Goal: Information Seeking & Learning: Find specific page/section

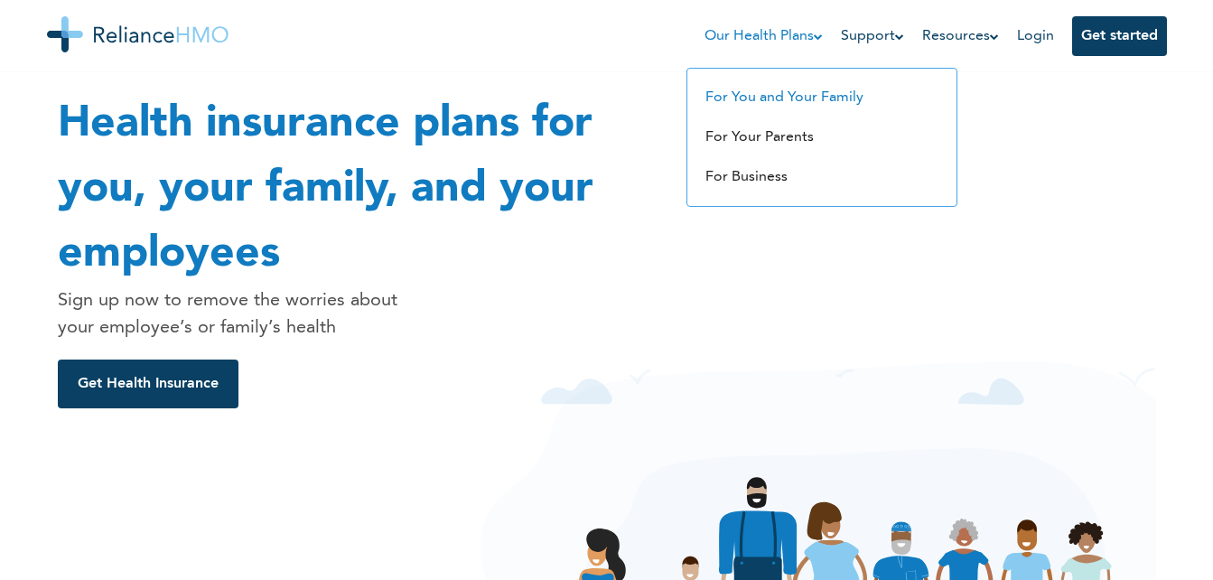
click at [793, 107] on li "For You and Your Family" at bounding box center [821, 98] width 251 height 40
click at [829, 107] on li "For You and Your Family" at bounding box center [821, 98] width 251 height 40
click at [758, 92] on link "For You and Your Family" at bounding box center [784, 97] width 158 height 14
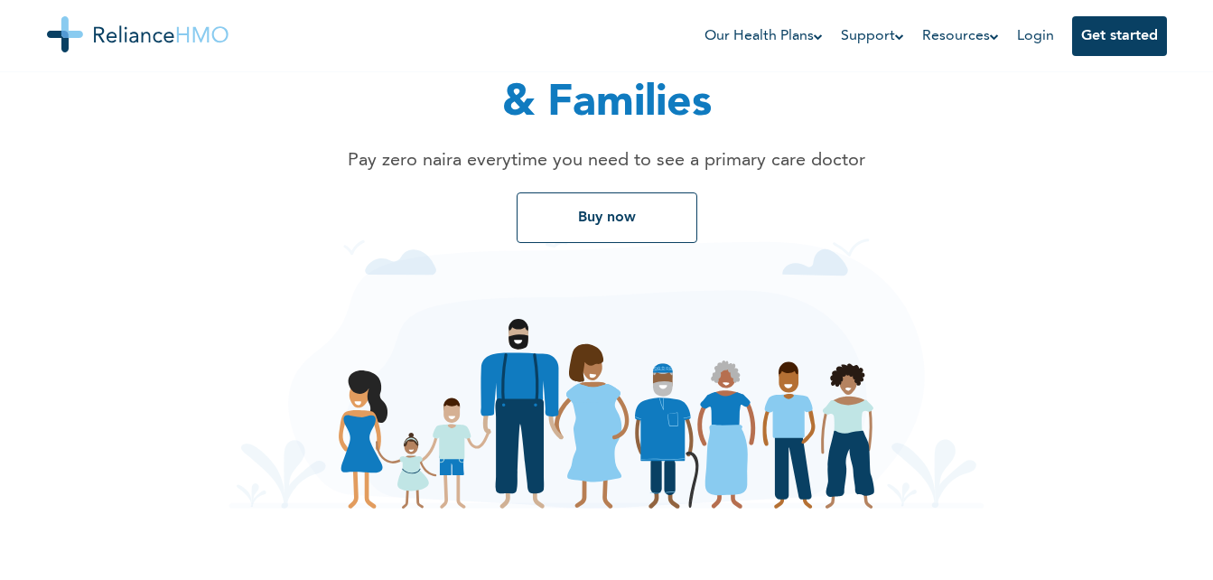
scroll to position [121, 0]
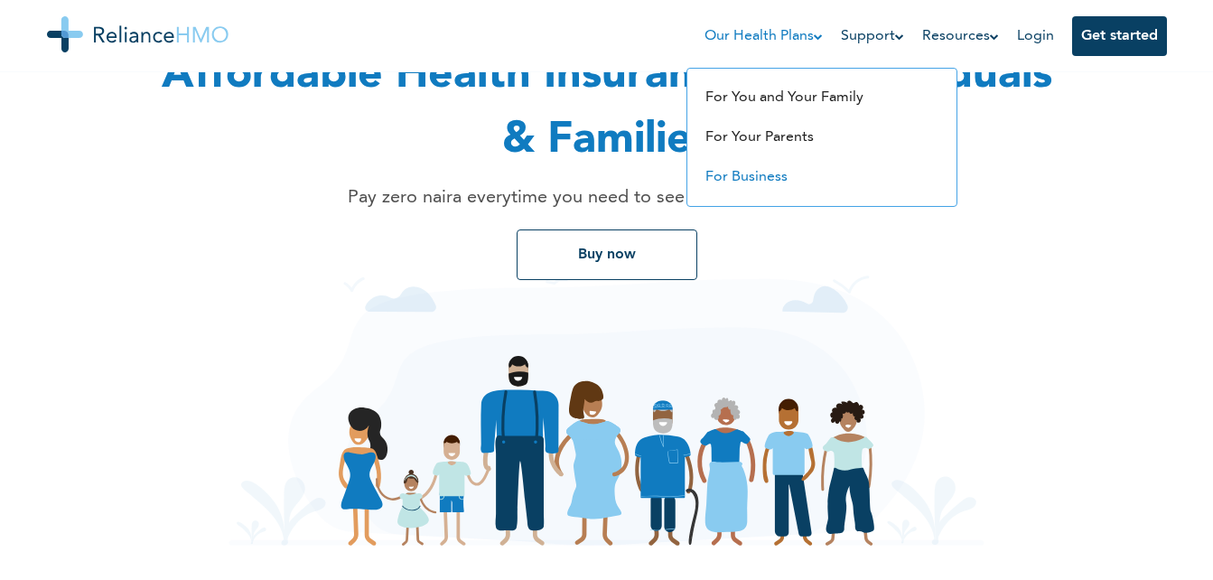
click at [775, 172] on link "For Business" at bounding box center [746, 177] width 82 height 14
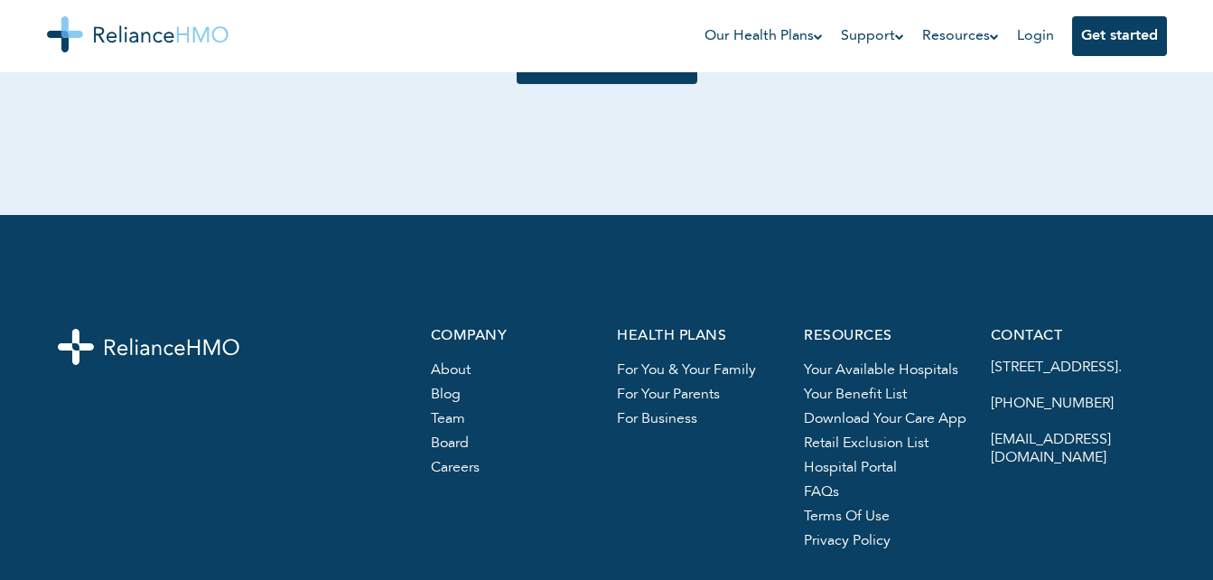
scroll to position [0, 8]
click at [660, 418] on link "For business" at bounding box center [657, 419] width 80 height 14
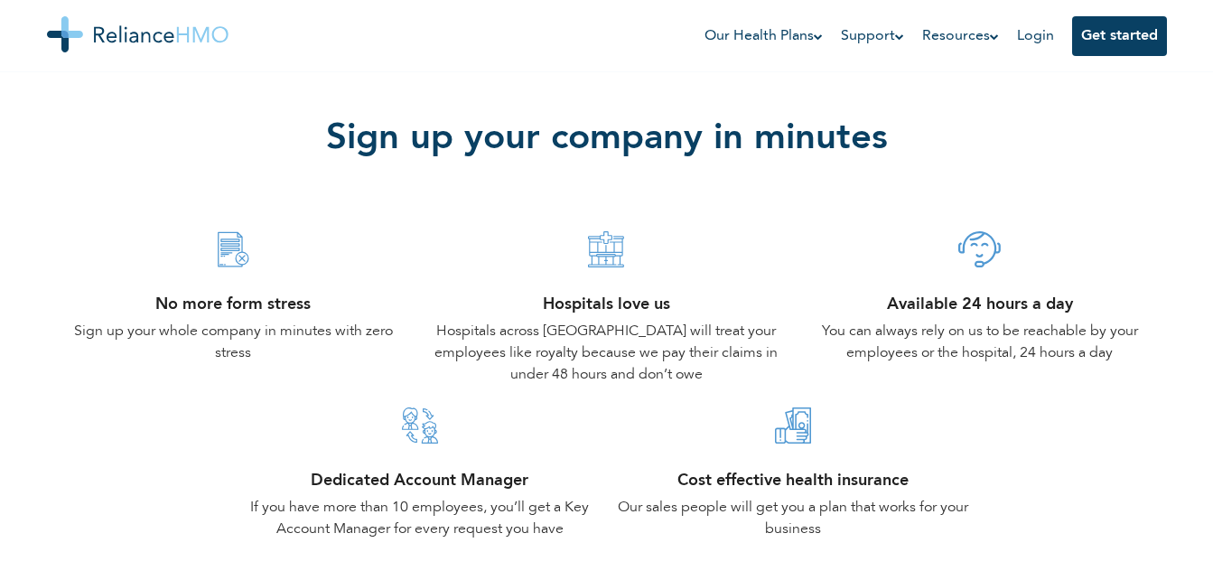
scroll to position [712, 0]
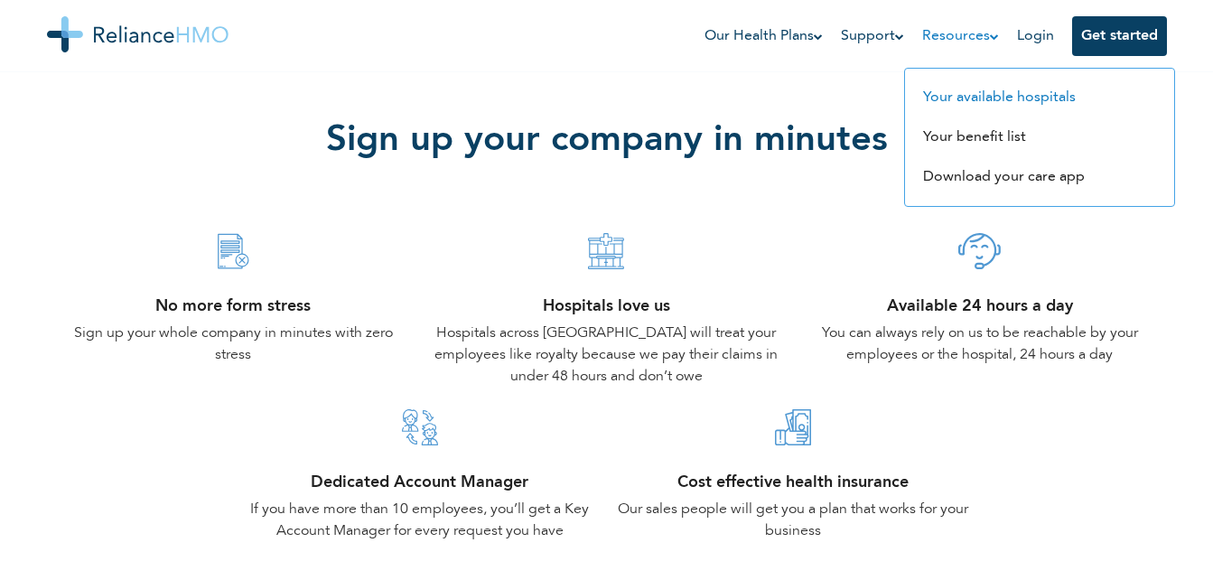
click at [938, 96] on link "Your available hospitals" at bounding box center [999, 97] width 153 height 14
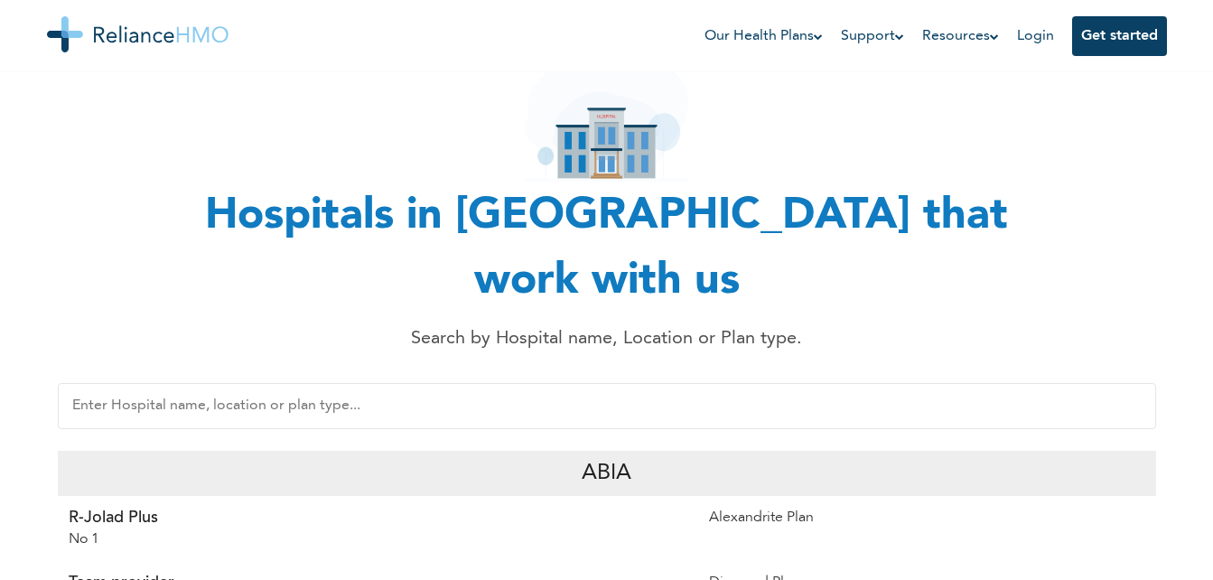
scroll to position [107, 0]
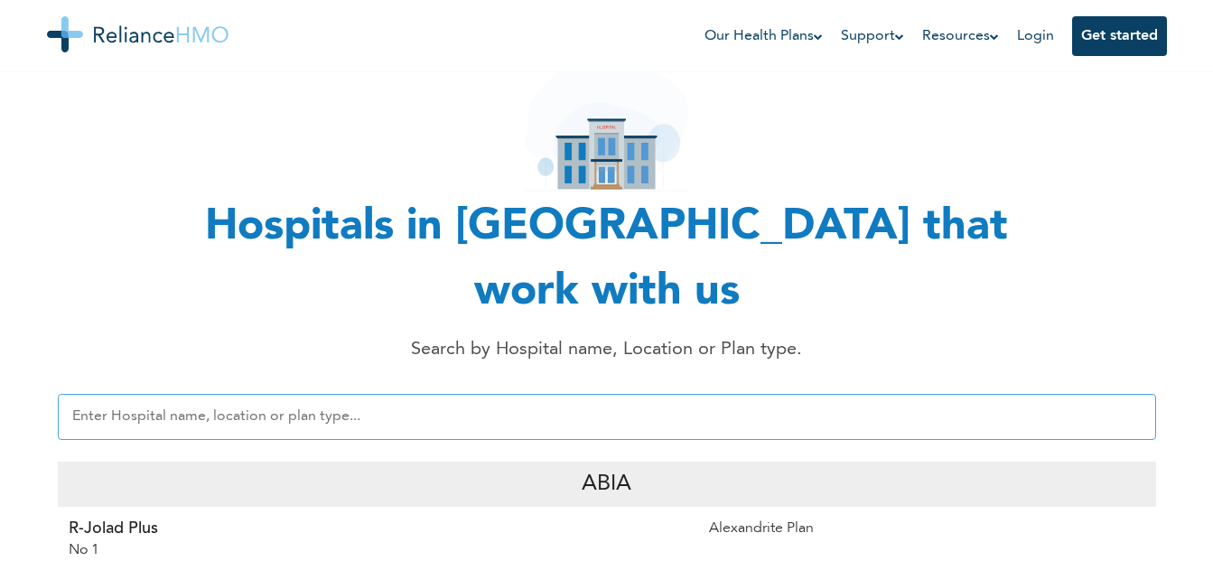
click at [443, 394] on input "text" at bounding box center [607, 417] width 1098 height 46
type input "k"
type input "d"
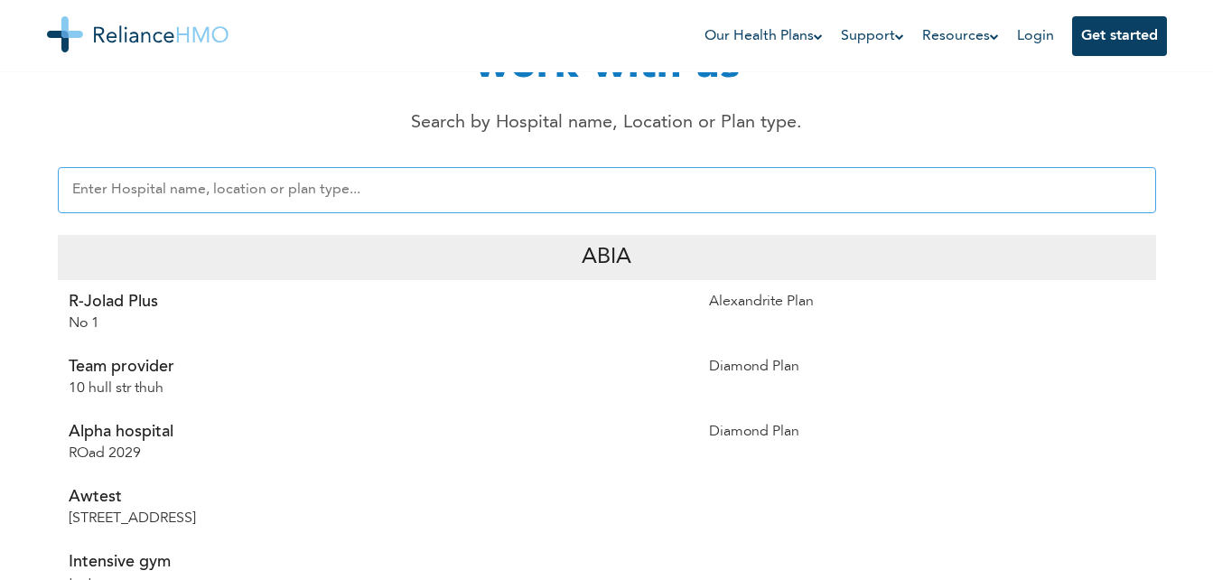
scroll to position [340, 0]
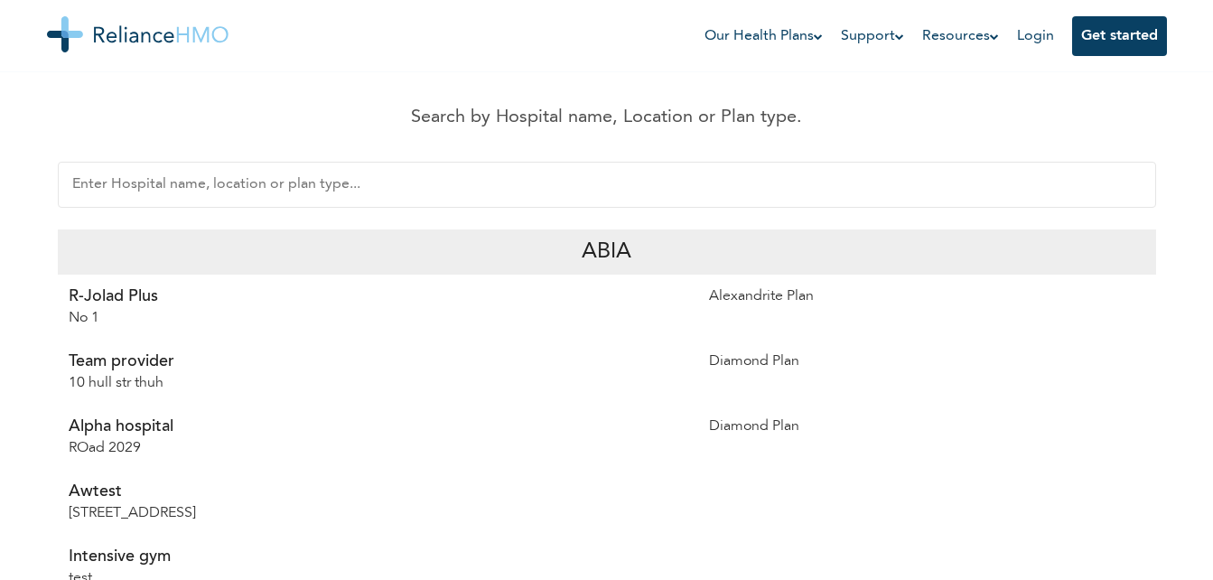
click at [786, 350] on p "Diamond Plan" at bounding box center [927, 361] width 436 height 22
click at [752, 350] on p "Diamond Plan" at bounding box center [927, 361] width 436 height 22
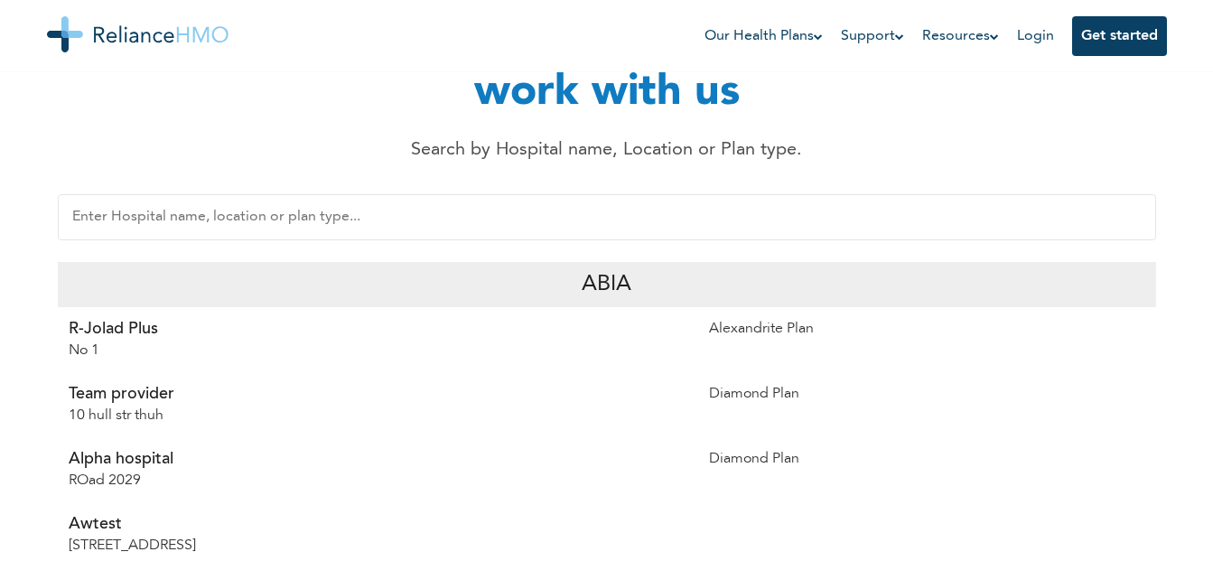
scroll to position [300, 0]
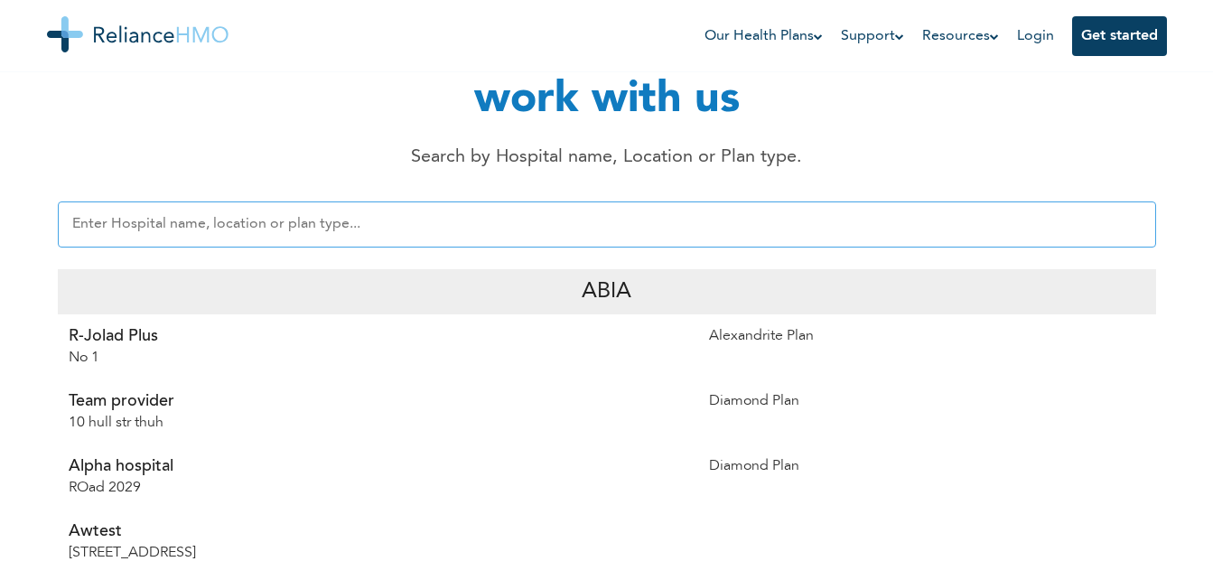
click at [273, 201] on input "text" at bounding box center [607, 224] width 1098 height 46
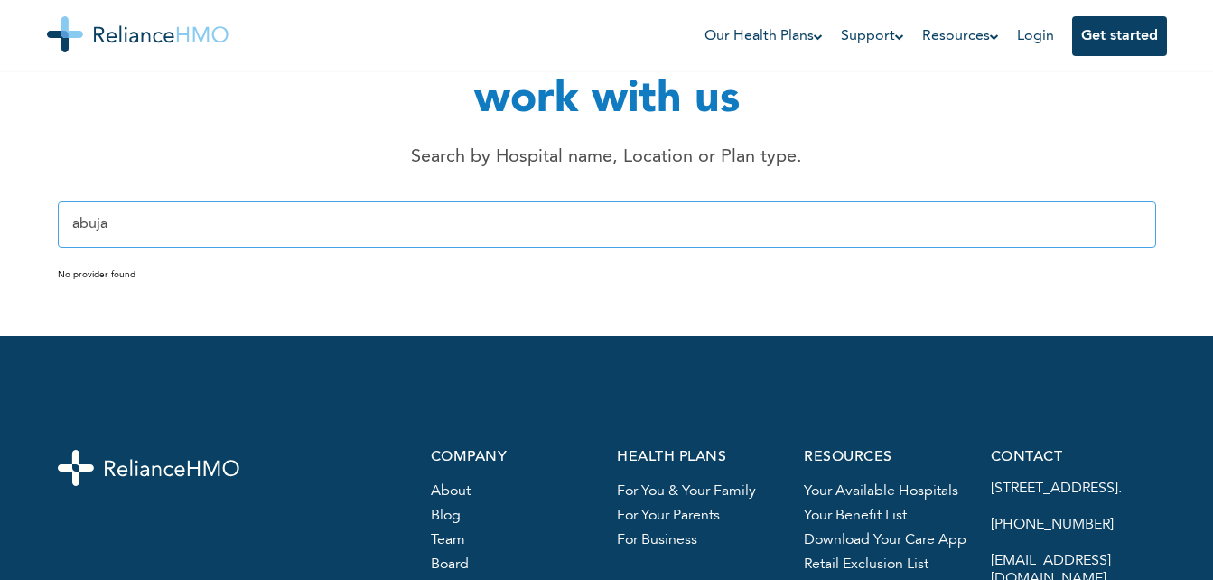
type input "abuja"
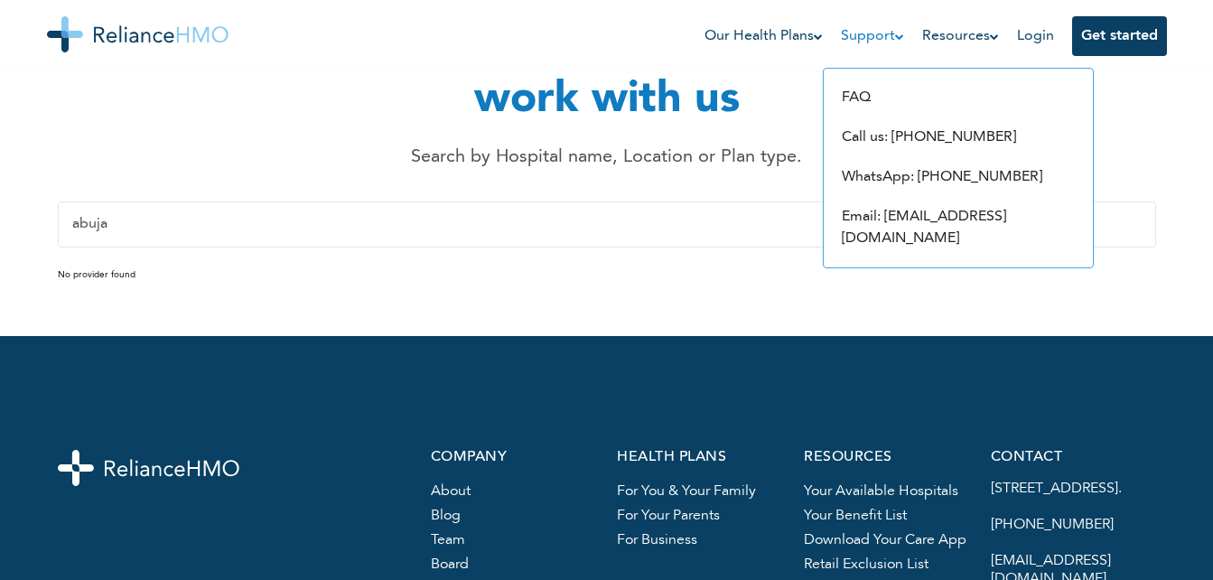
click at [889, 32] on link "Support" at bounding box center [872, 36] width 63 height 22
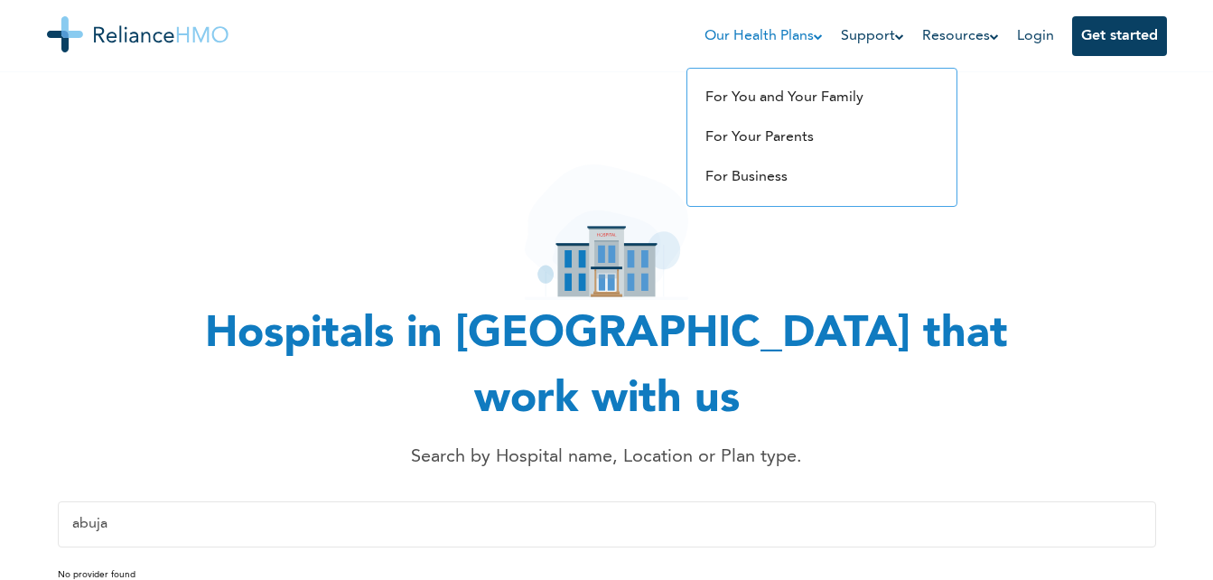
click at [814, 42] on link "Our Health Plans" at bounding box center [763, 36] width 118 height 22
click at [841, 95] on link "For You and Your Family" at bounding box center [784, 97] width 158 height 14
